Goal: Information Seeking & Learning: Learn about a topic

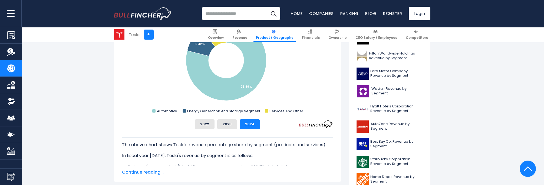
scroll to position [162, 0]
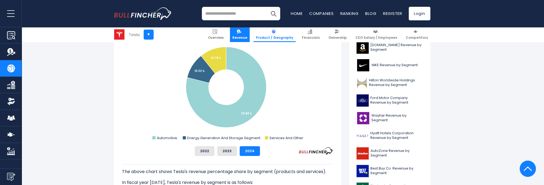
click at [244, 37] on span "Revenue" at bounding box center [239, 37] width 15 height 4
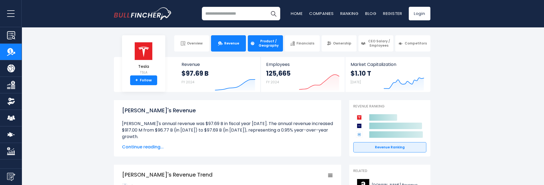
click at [264, 45] on span "Product / Geography" at bounding box center [269, 43] width 24 height 8
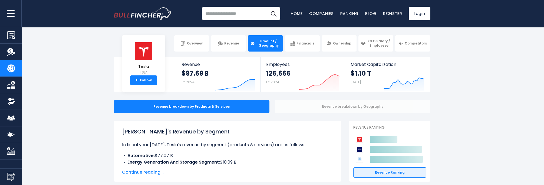
click at [303, 107] on div "Revenue breakdown by Geography" at bounding box center [353, 106] width 156 height 13
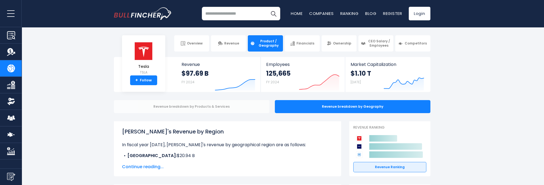
click at [212, 106] on div "Revenue breakdown by Products & Services" at bounding box center [192, 106] width 156 height 13
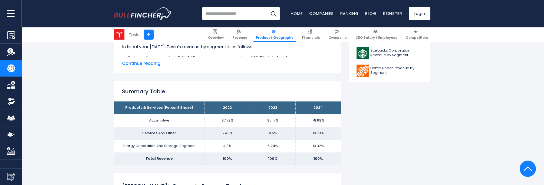
scroll to position [243, 0]
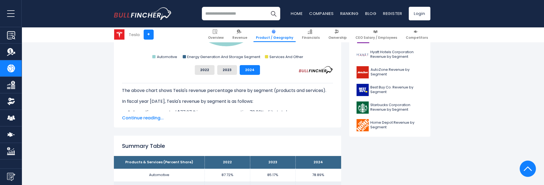
click at [152, 118] on span "Continue reading..." at bounding box center [227, 117] width 211 height 6
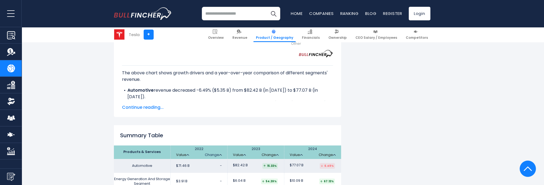
scroll to position [839, 0]
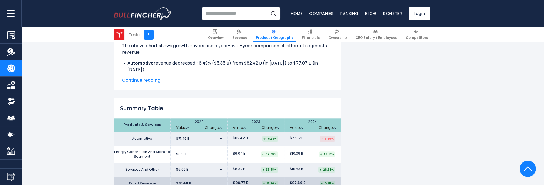
click at [148, 77] on span "Continue reading..." at bounding box center [227, 80] width 211 height 6
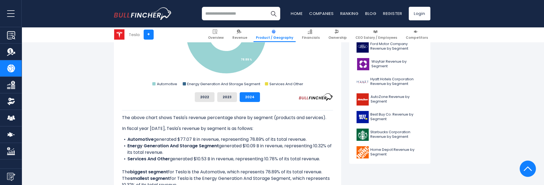
scroll to position [243, 0]
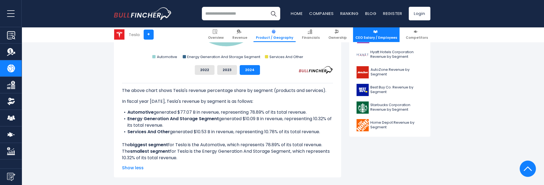
click at [382, 38] on span "CEO Salary / Employees" at bounding box center [377, 37] width 42 height 4
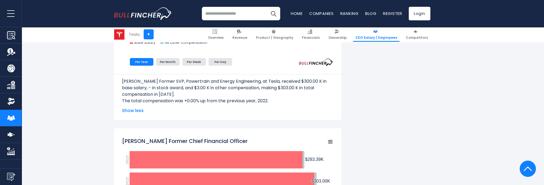
scroll to position [379, 0]
